Goal: Information Seeking & Learning: Learn about a topic

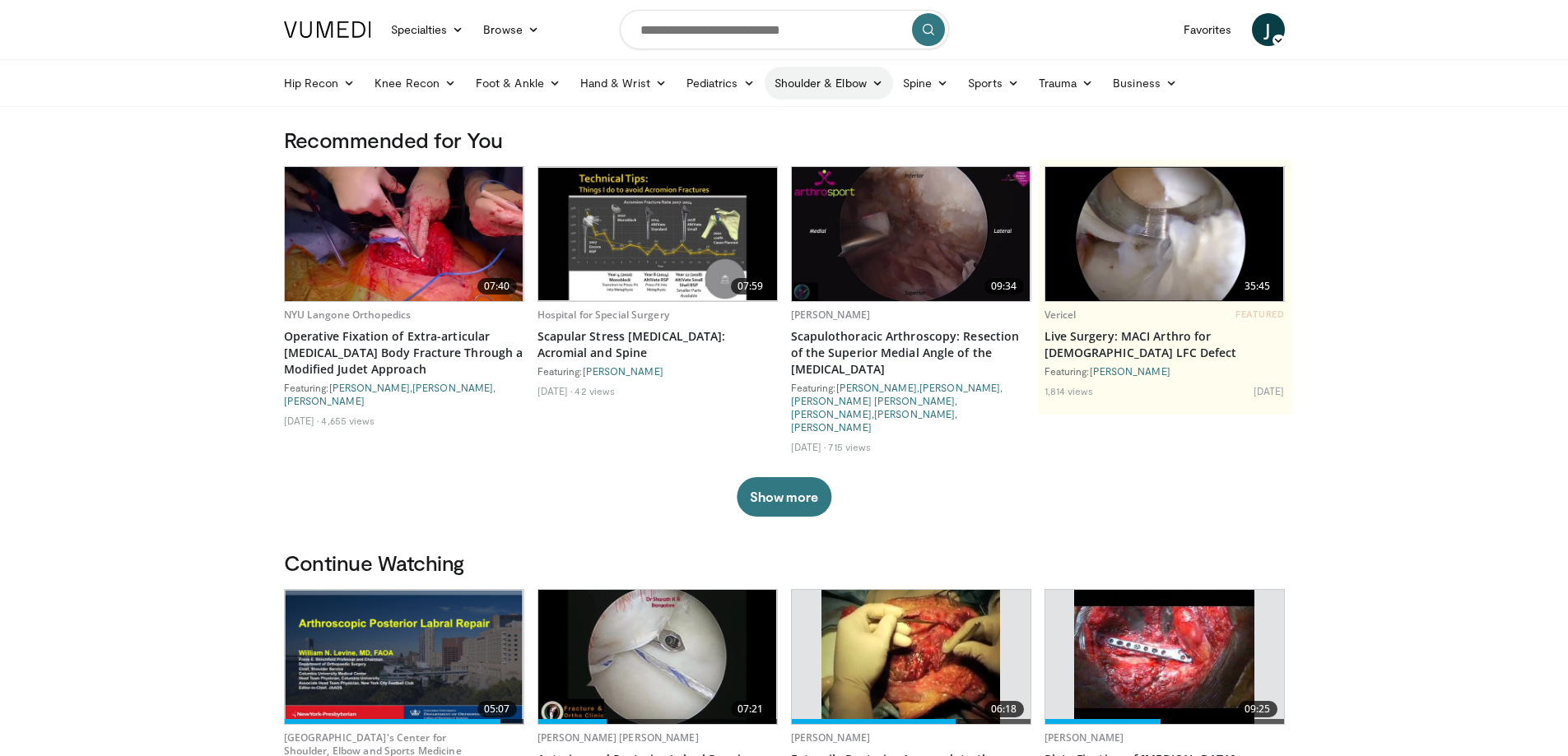
click at [833, 80] on link "Shoulder & Elbow" at bounding box center [829, 83] width 129 height 33
click at [788, 147] on link "Shoulder" at bounding box center [794, 149] width 196 height 27
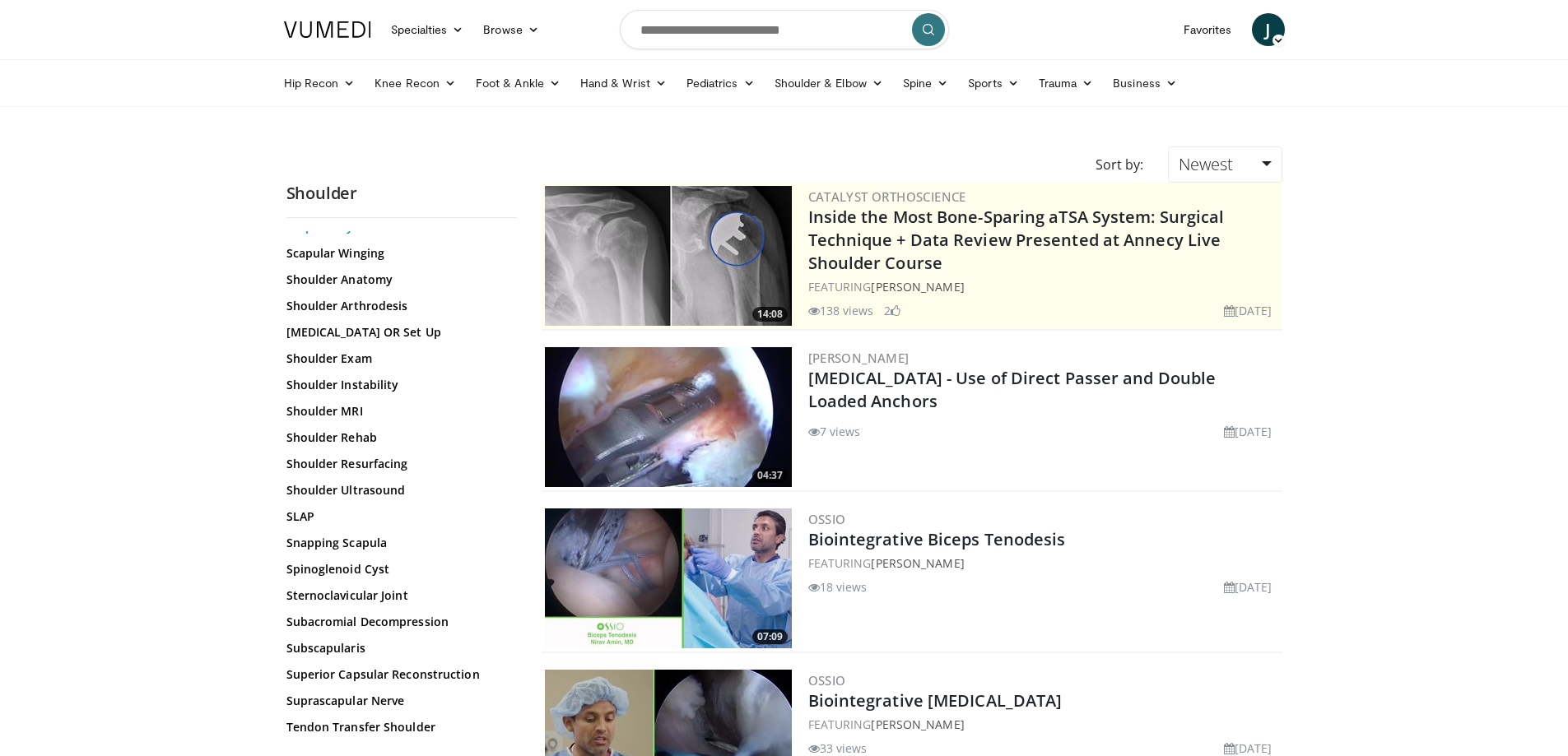
scroll to position [1639, 0]
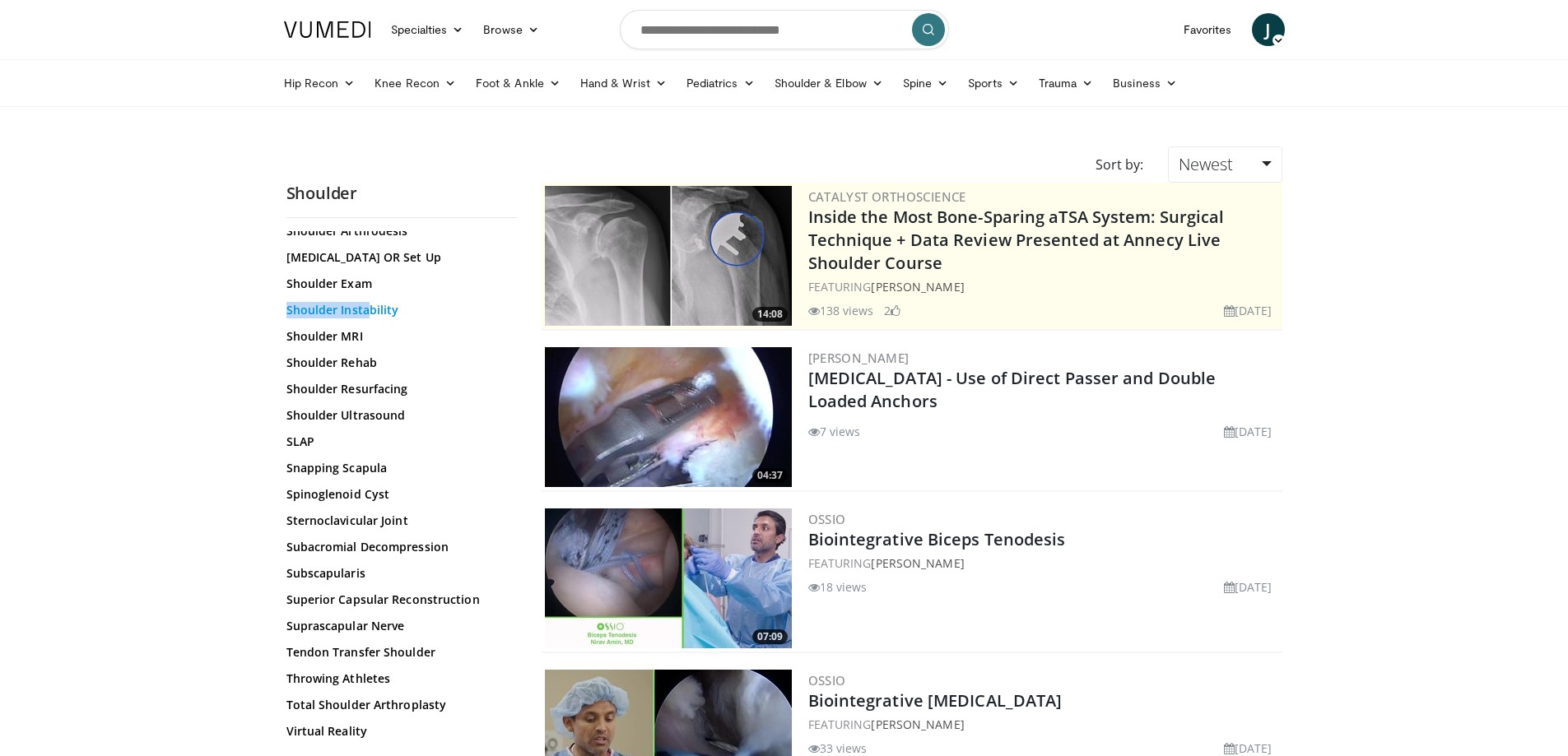
drag, startPoint x: 371, startPoint y: 295, endPoint x: 371, endPoint y: 305, distance: 10.0
click at [381, 311] on link "Shoulder Instability" at bounding box center [397, 310] width 222 height 16
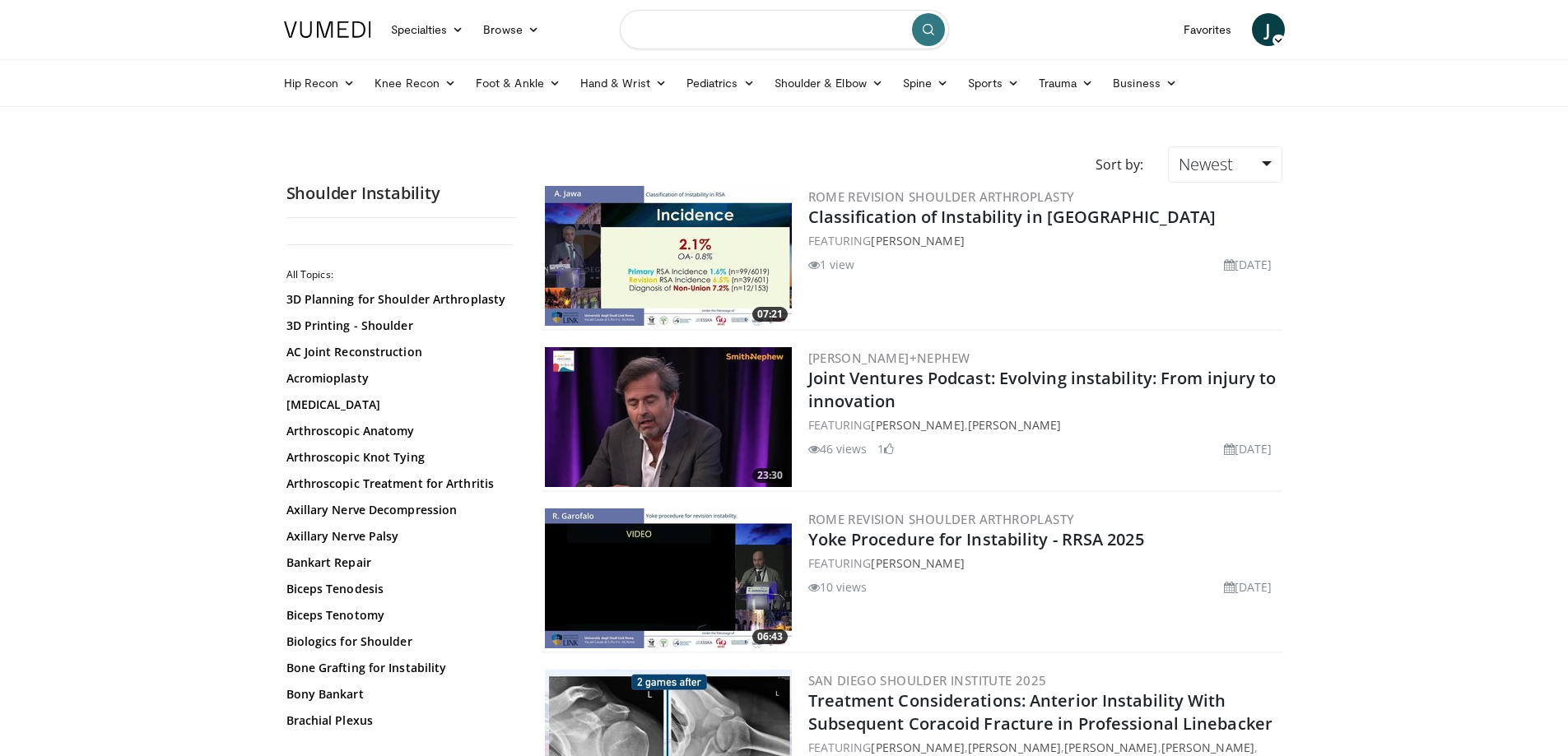
click at [806, 32] on input "Search topics, interventions" at bounding box center [784, 29] width 329 height 39
type input "**********"
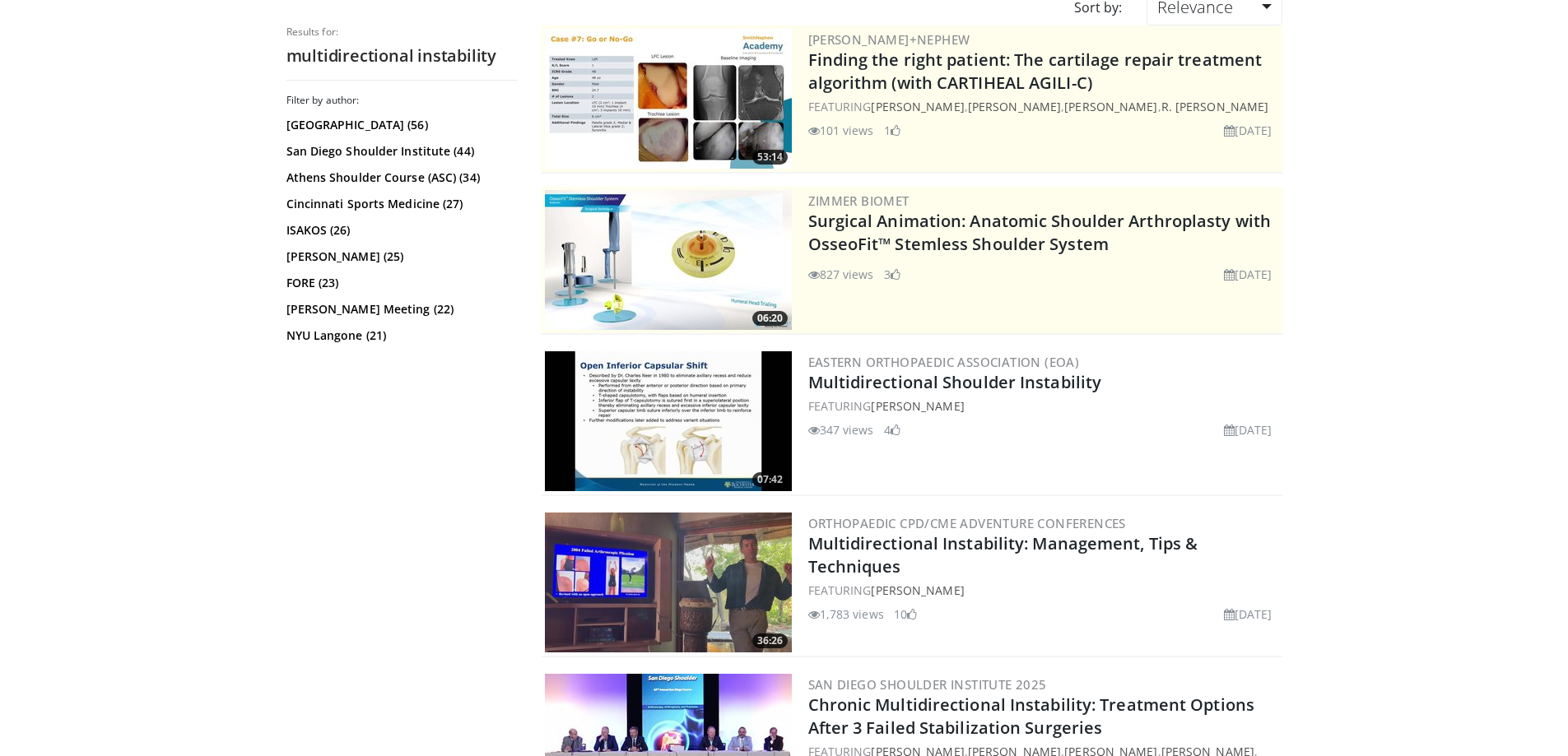
scroll to position [165, 0]
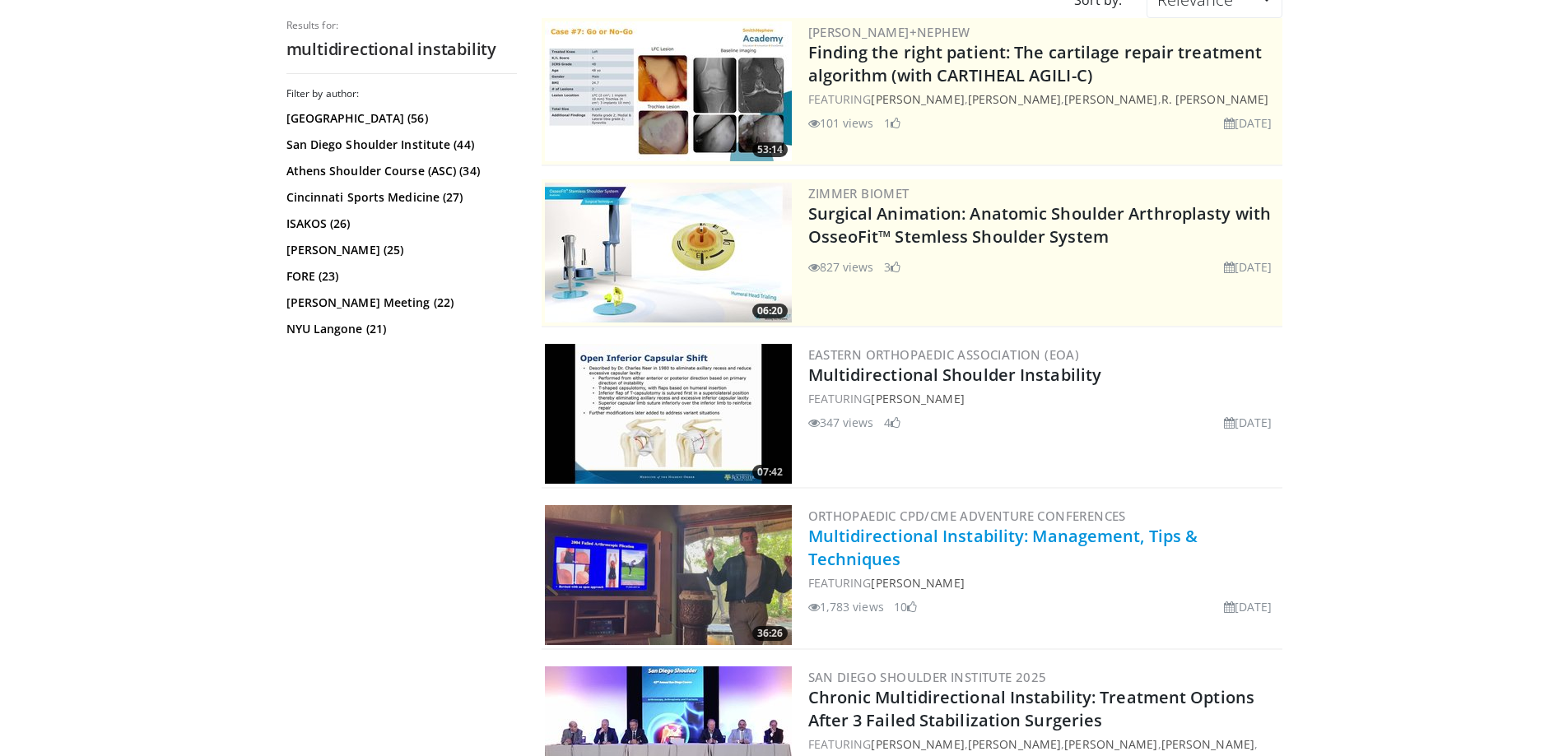
click at [959, 534] on link "Multidirectional Instability: Management, Tips & Techniques" at bounding box center [1003, 547] width 390 height 45
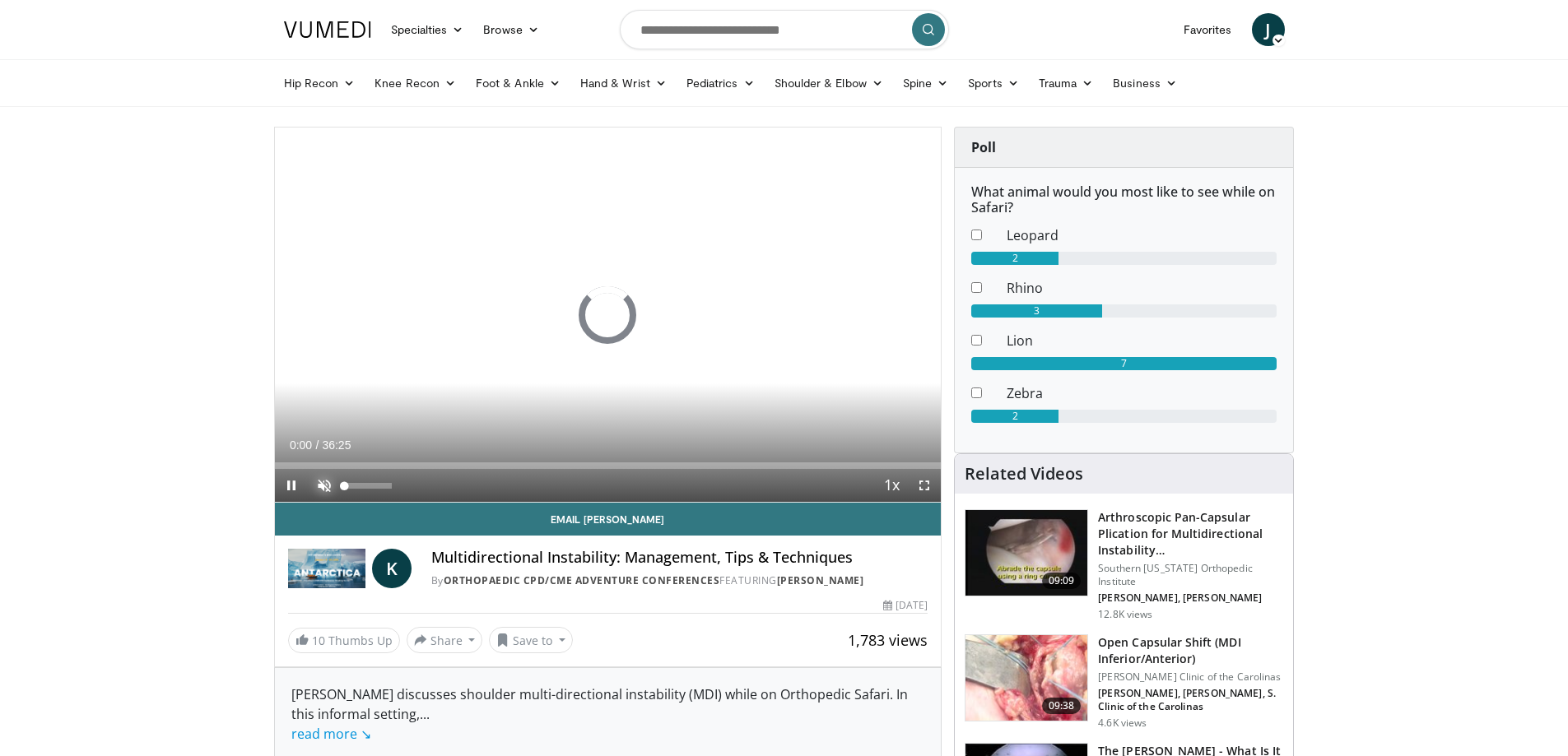
click at [318, 473] on span "Video Player" at bounding box center [324, 485] width 33 height 33
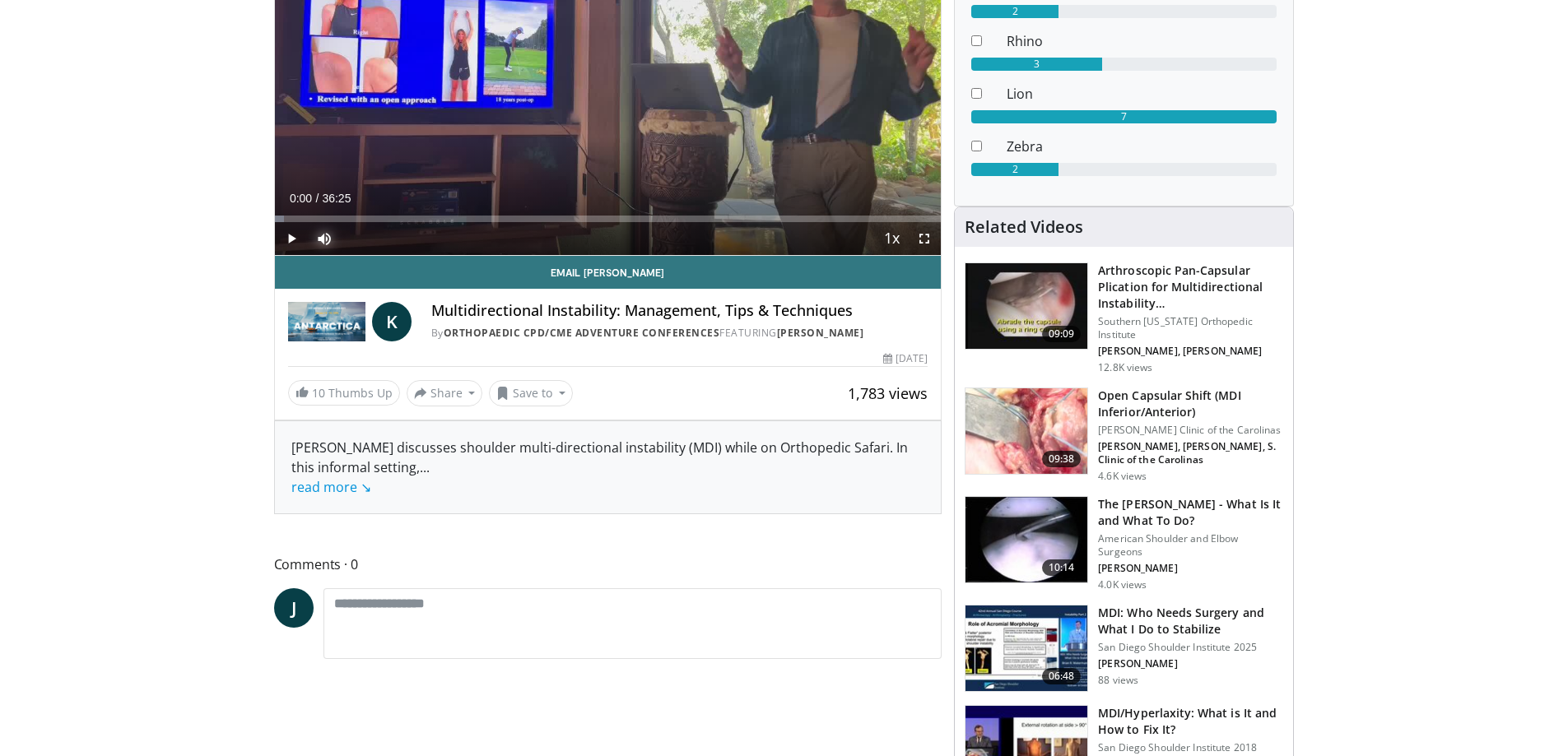
scroll to position [329, 0]
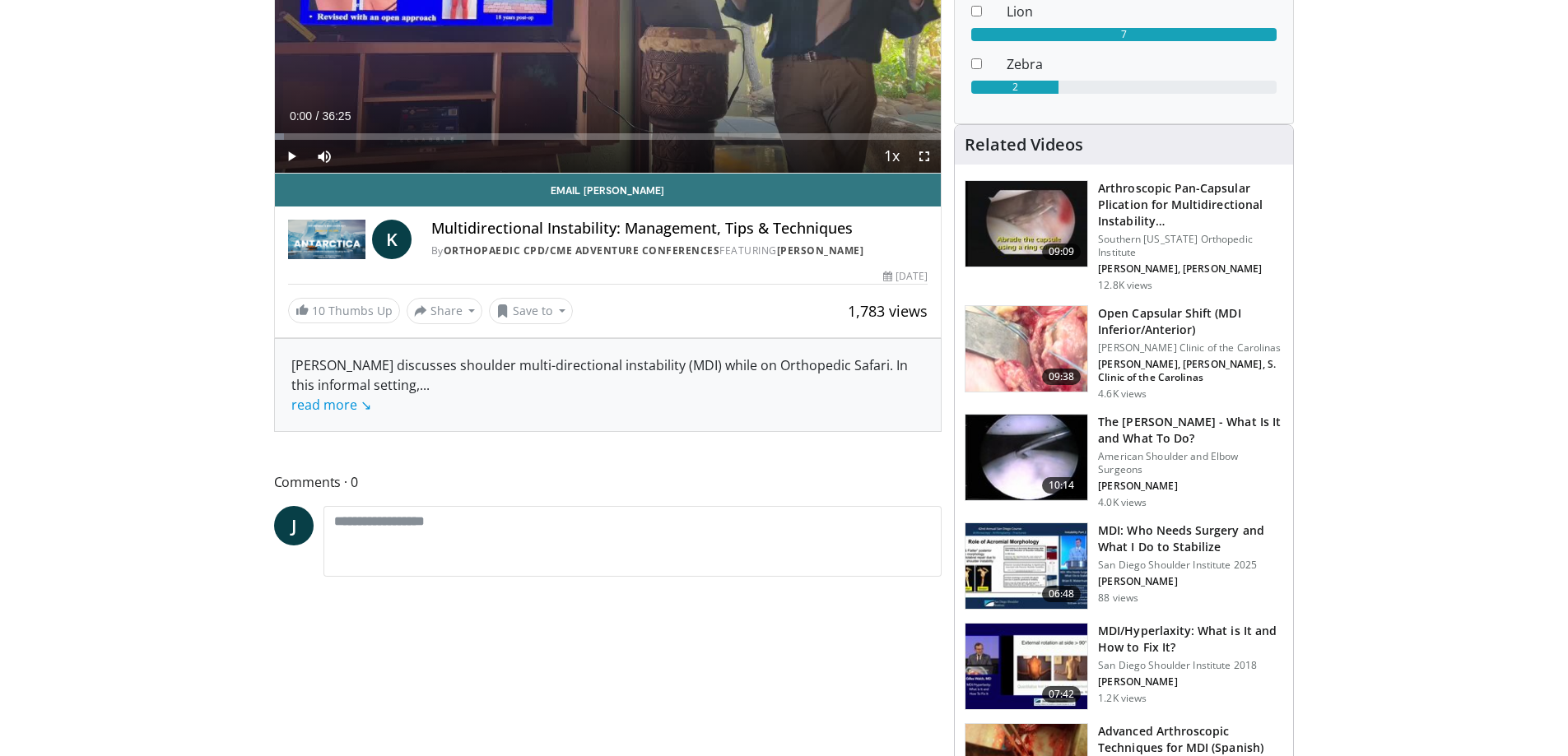
click at [1032, 673] on img at bounding box center [1027, 666] width 122 height 86
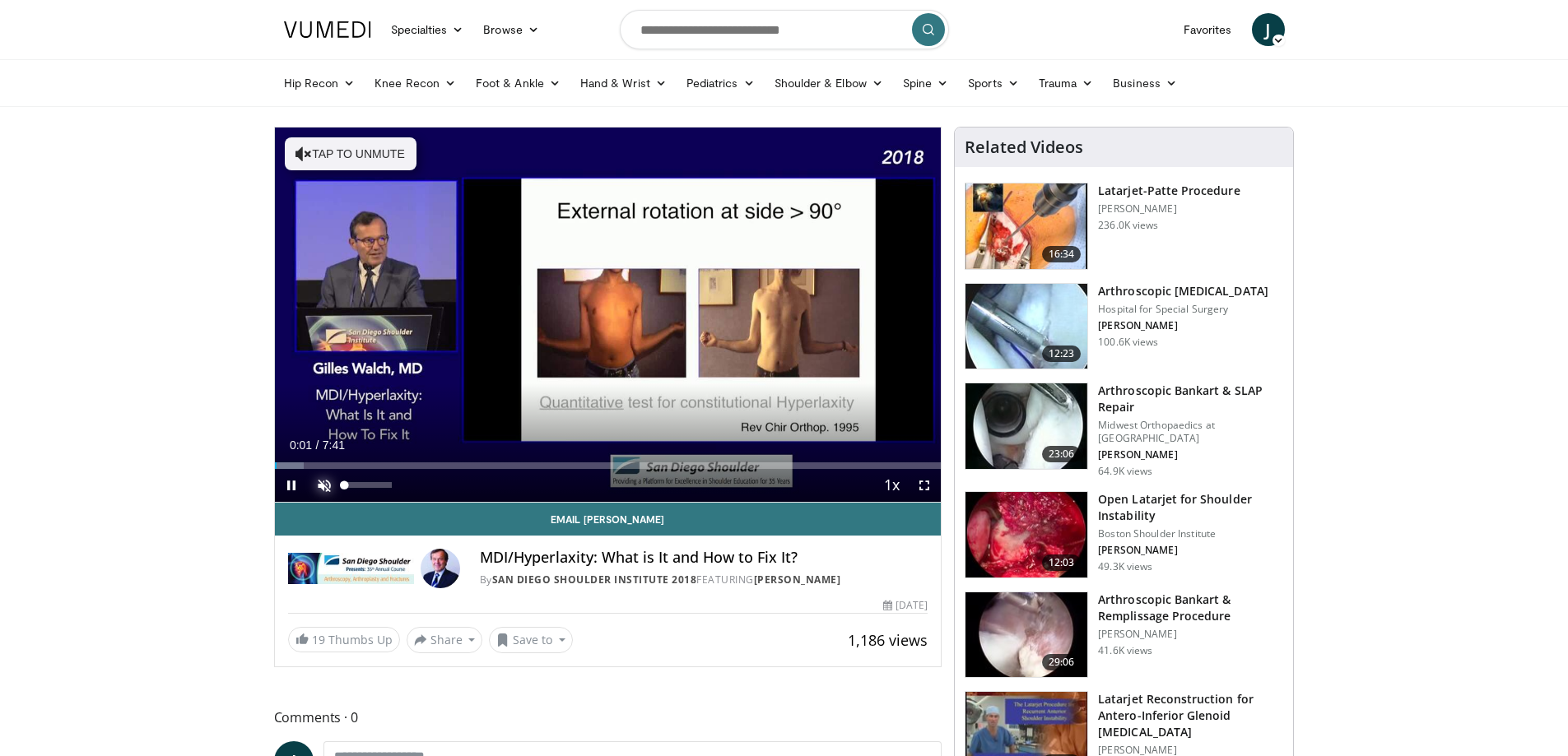
click at [328, 484] on span "Video Player" at bounding box center [324, 485] width 33 height 33
click at [292, 479] on span "Video Player" at bounding box center [291, 485] width 33 height 33
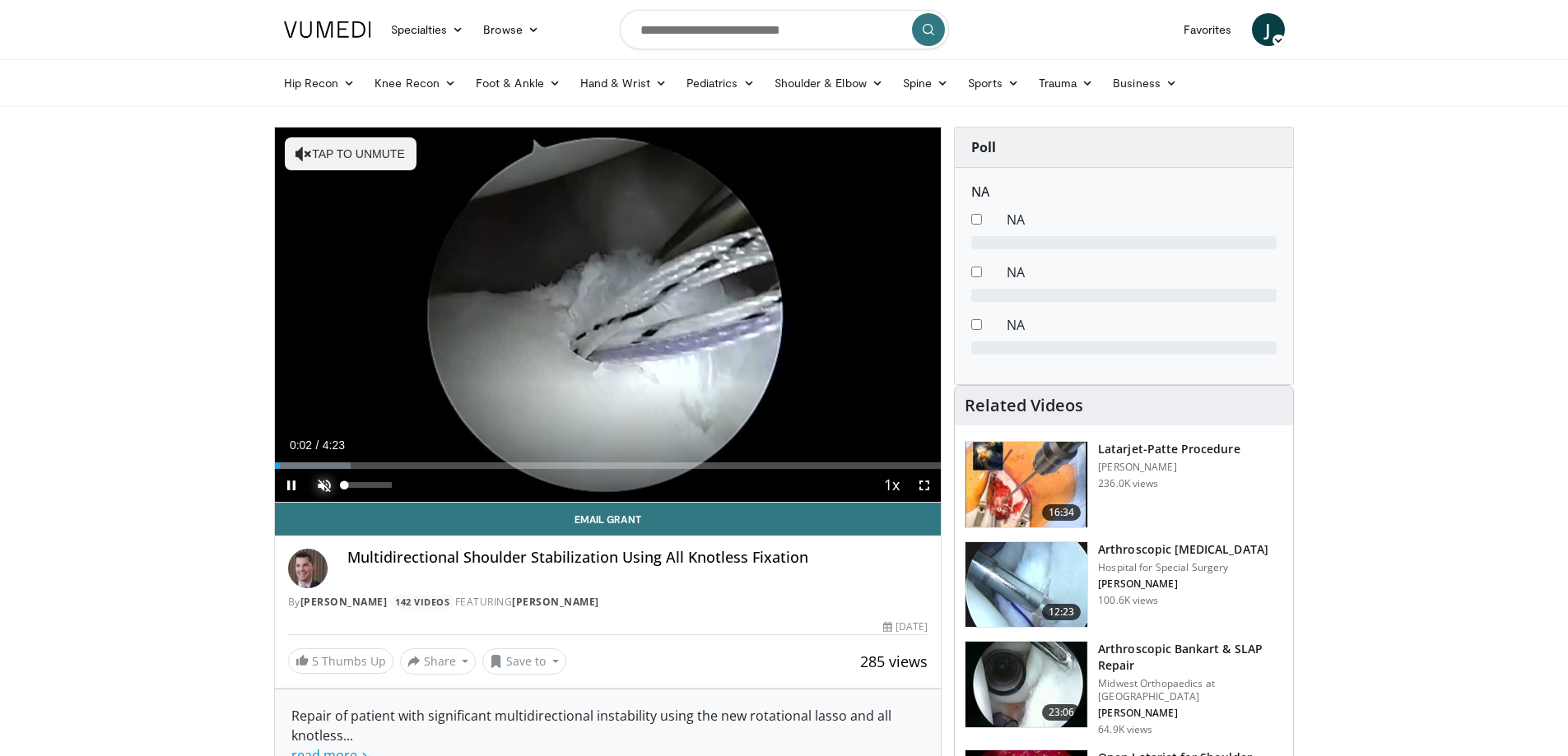
click at [316, 488] on span "Video Player" at bounding box center [324, 485] width 33 height 33
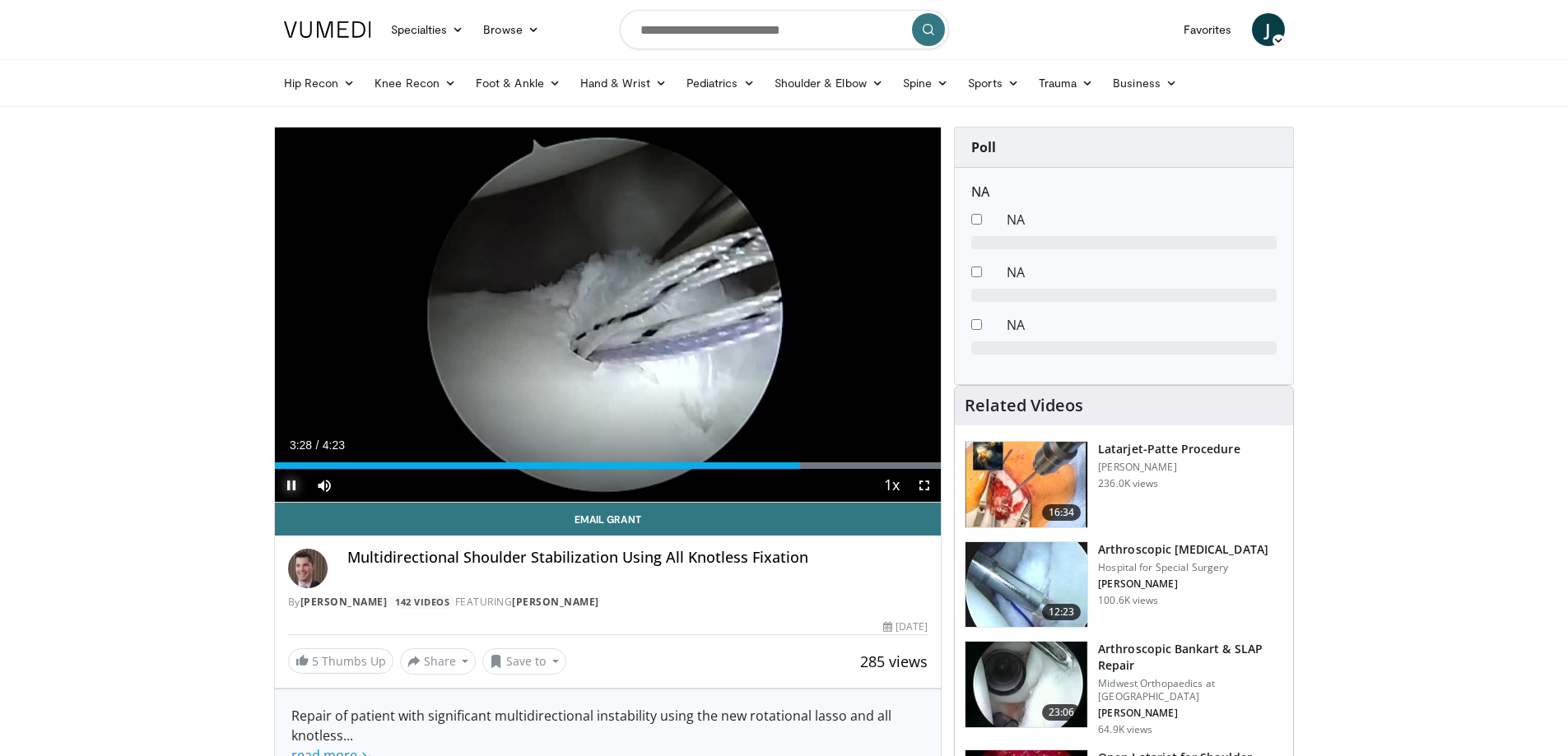
click at [295, 480] on span "Video Player" at bounding box center [291, 485] width 33 height 33
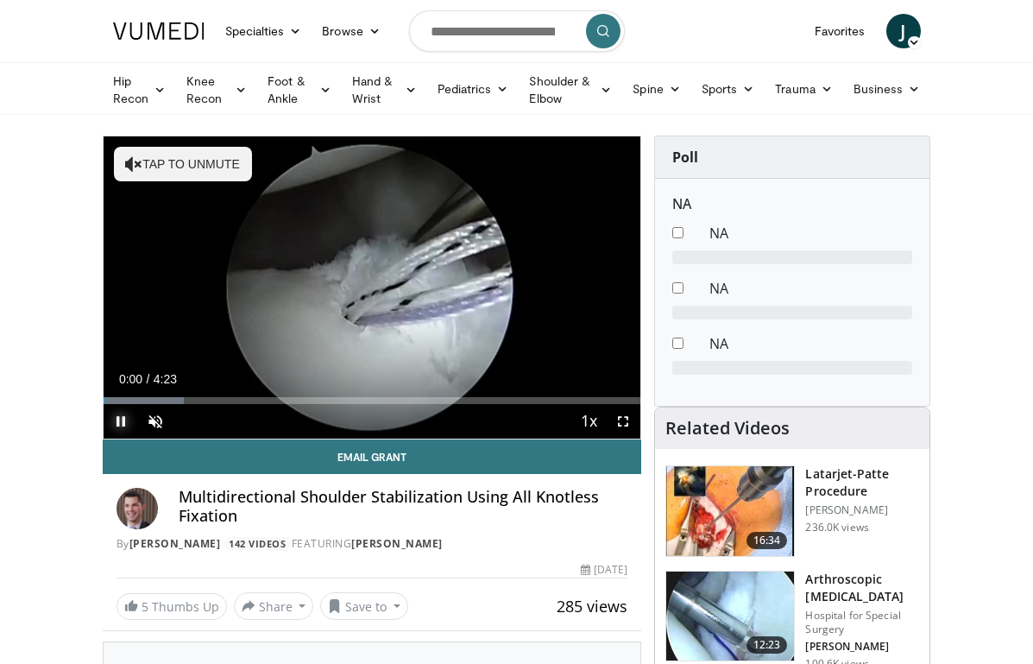
click at [104, 439] on span "Video Player" at bounding box center [121, 421] width 35 height 35
